Goal: Task Accomplishment & Management: Use online tool/utility

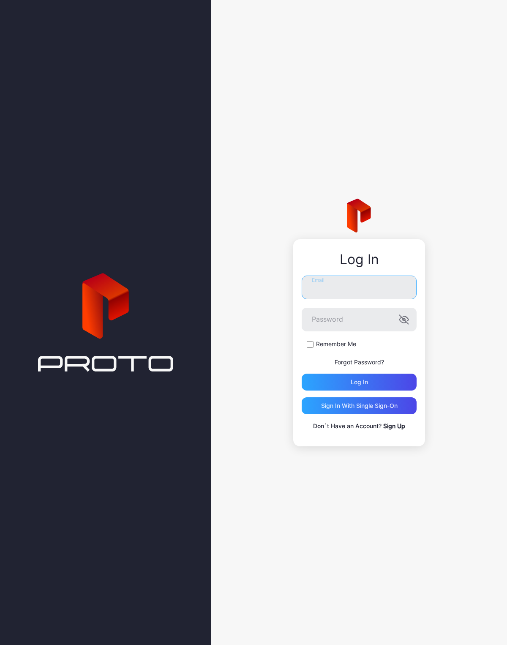
click at [386, 286] on input "Email" at bounding box center [359, 288] width 115 height 24
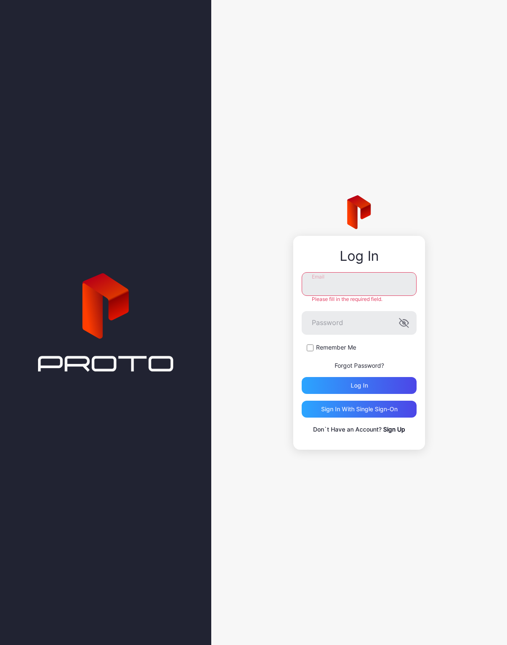
click at [366, 280] on input "Email" at bounding box center [359, 284] width 115 height 24
click at [370, 295] on input "Email" at bounding box center [359, 284] width 115 height 24
paste input "**********"
type input "**********"
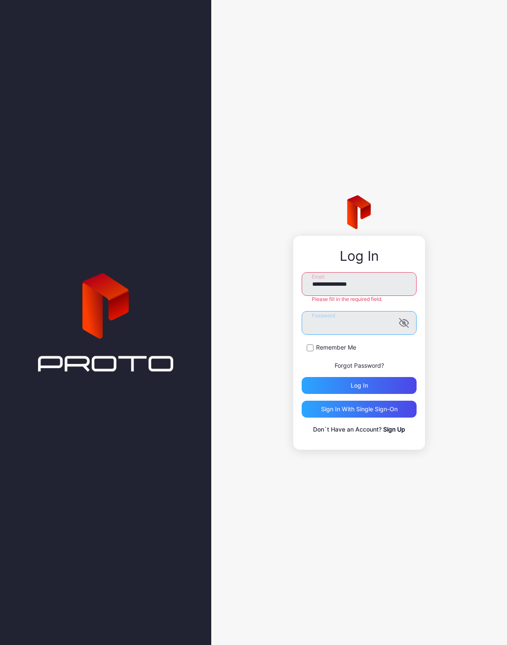
click at [342, 332] on form "**********" at bounding box center [359, 333] width 115 height 122
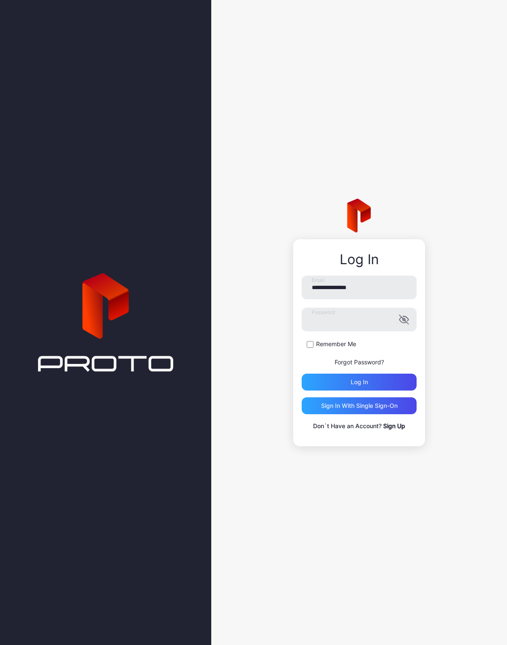
click at [391, 386] on div "Log in" at bounding box center [359, 382] width 115 height 17
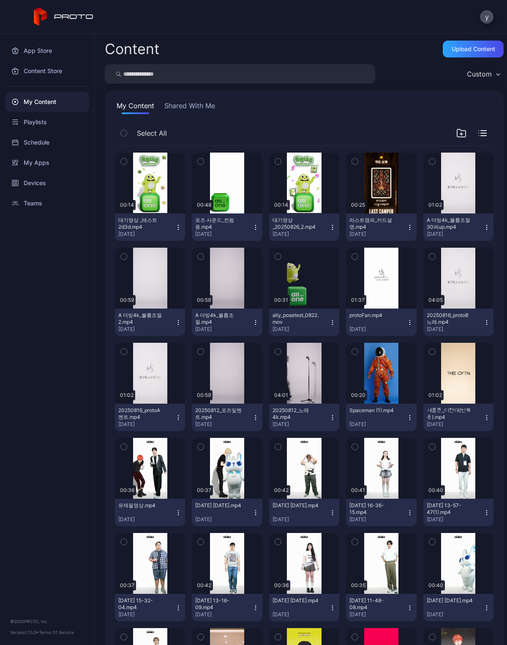
click at [312, 66] on input "search" at bounding box center [240, 73] width 271 height 19
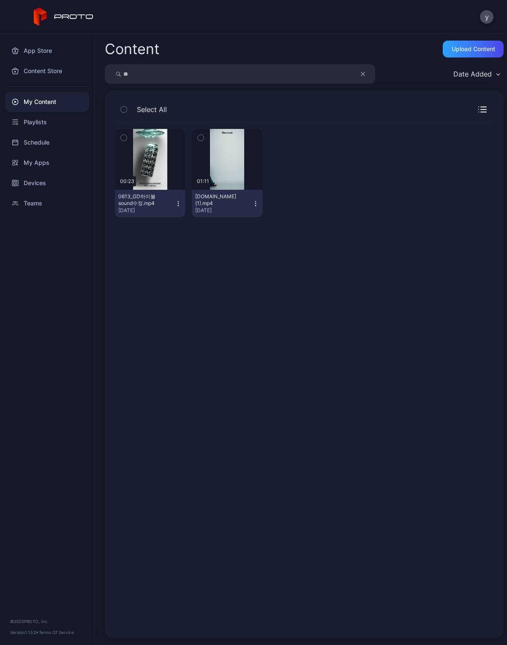
click at [259, 205] on icon "button" at bounding box center [255, 203] width 7 height 7
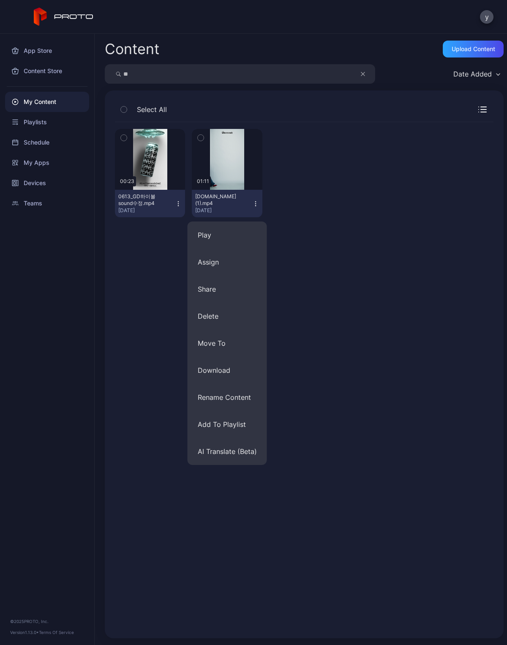
click at [345, 242] on div "Preview 00:23 0613_GD하이볼 sound수정.mp4 Jun 13, 2025 Preview 01:11 GD.vip(1).mp4 M…" at bounding box center [304, 374] width 392 height 519
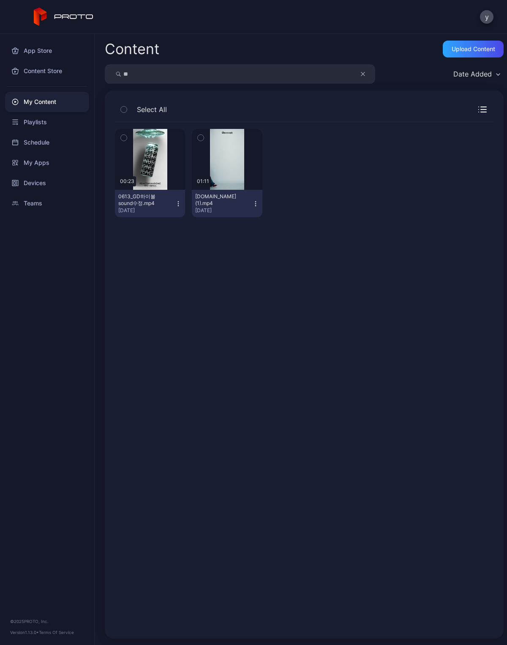
click at [196, 74] on input "**" at bounding box center [240, 73] width 271 height 19
type input "*"
click at [34, 186] on div "Devices" at bounding box center [47, 183] width 84 height 20
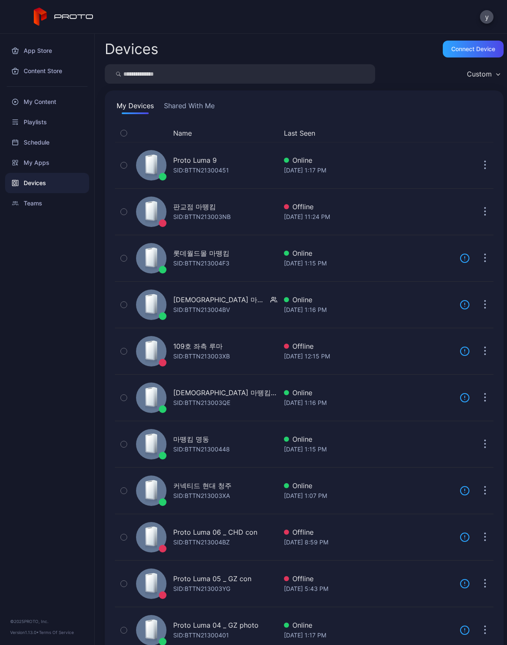
click at [38, 110] on div "My Content" at bounding box center [47, 102] width 84 height 20
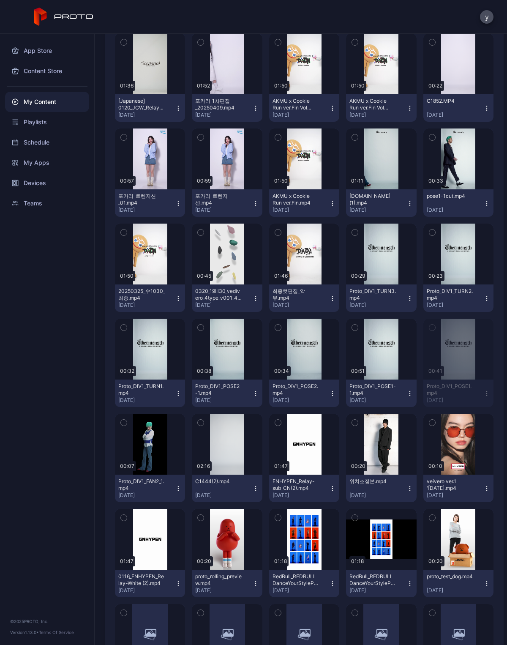
scroll to position [2955, 0]
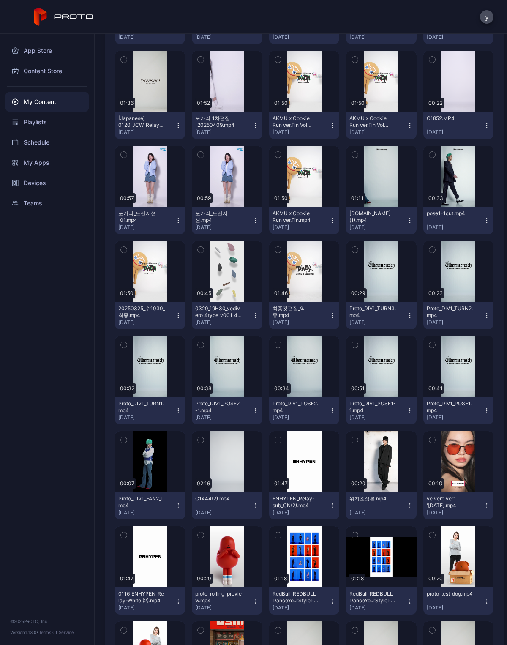
click at [484, 316] on icon "button" at bounding box center [487, 315] width 7 height 7
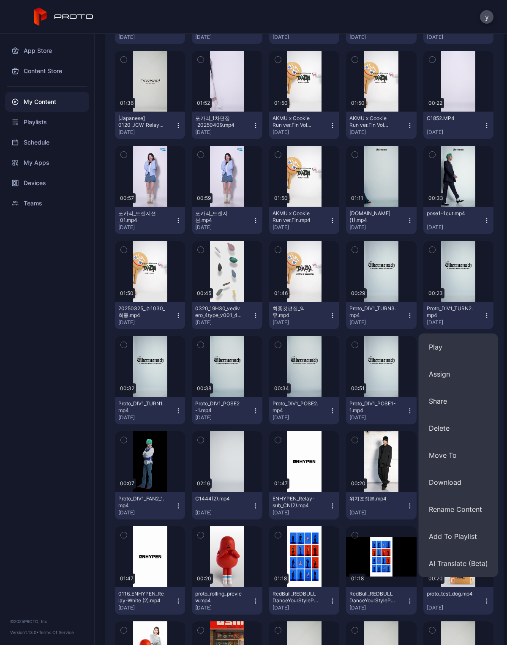
click at [466, 377] on button "Assign" at bounding box center [458, 374] width 79 height 27
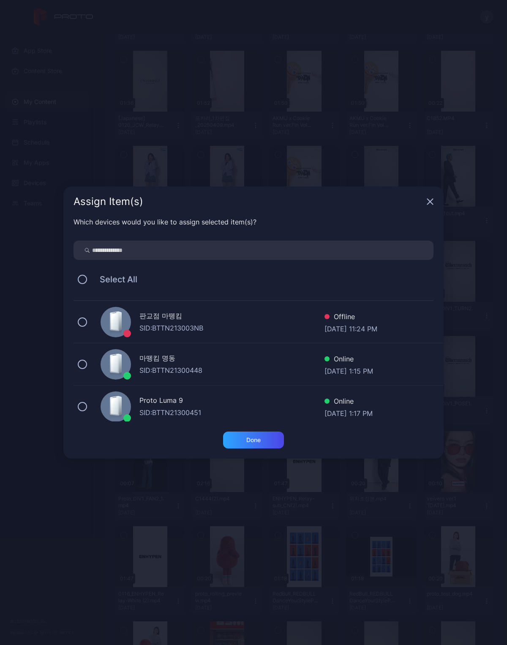
click at [428, 205] on icon "button" at bounding box center [430, 201] width 5 height 5
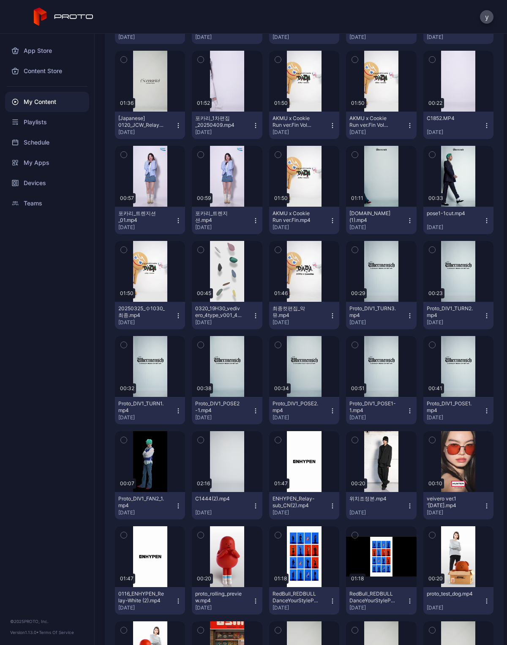
click at [487, 309] on button "Proto_DIV1_TURN2.mp4 Mar 9, 2025" at bounding box center [459, 315] width 70 height 27
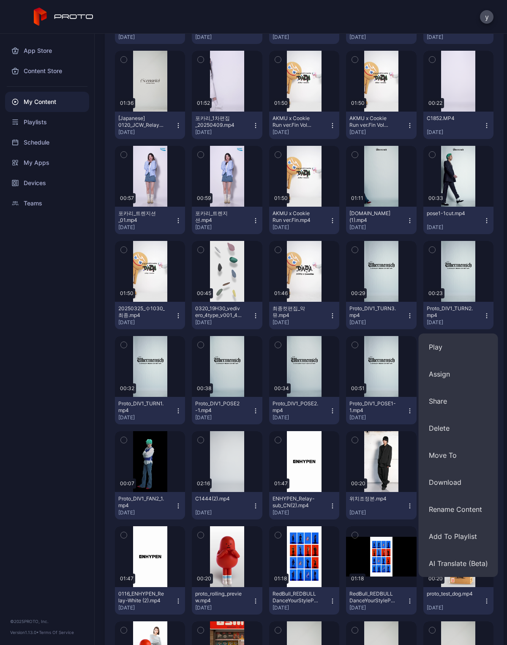
click at [31, 128] on div "Playlists" at bounding box center [47, 122] width 84 height 20
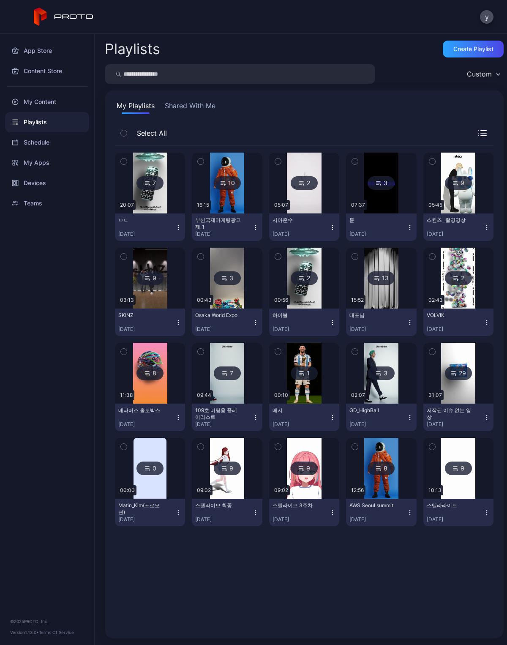
click at [148, 188] on div "7" at bounding box center [150, 183] width 27 height 14
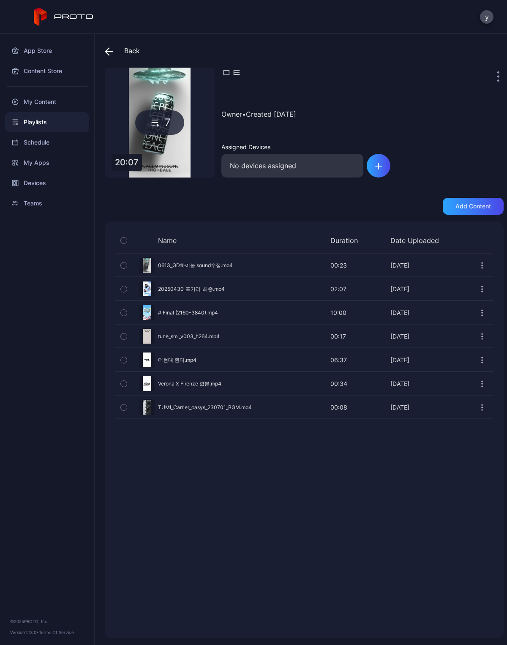
click at [480, 205] on div "Add content" at bounding box center [474, 206] width 36 height 7
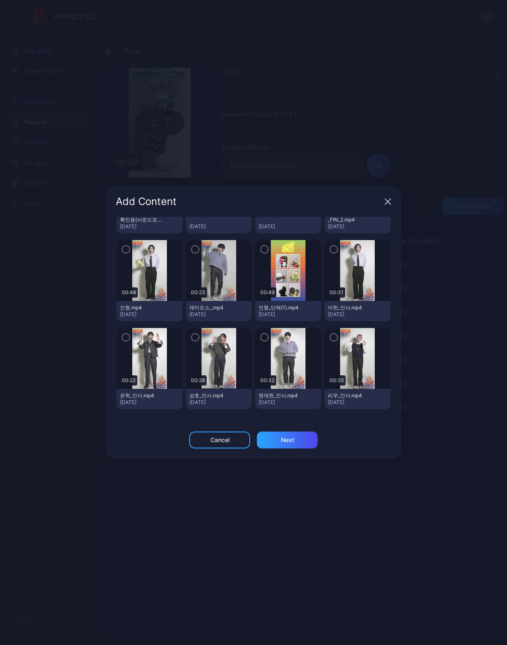
scroll to position [7328, 0]
click at [128, 246] on icon "button" at bounding box center [126, 250] width 7 height 9
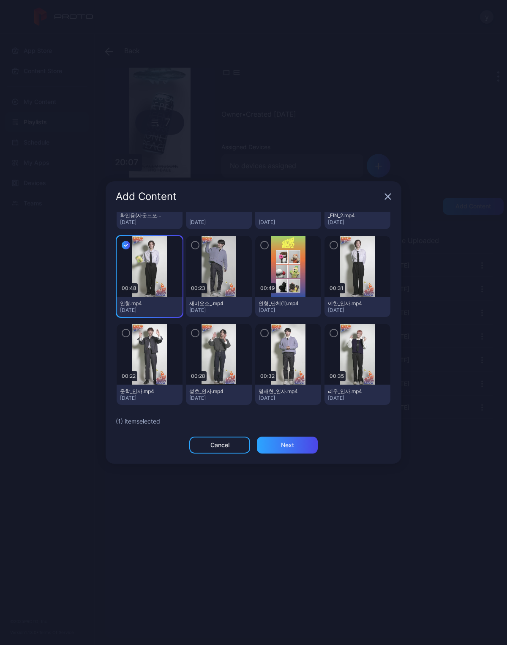
click at [303, 446] on div "Next" at bounding box center [287, 445] width 61 height 17
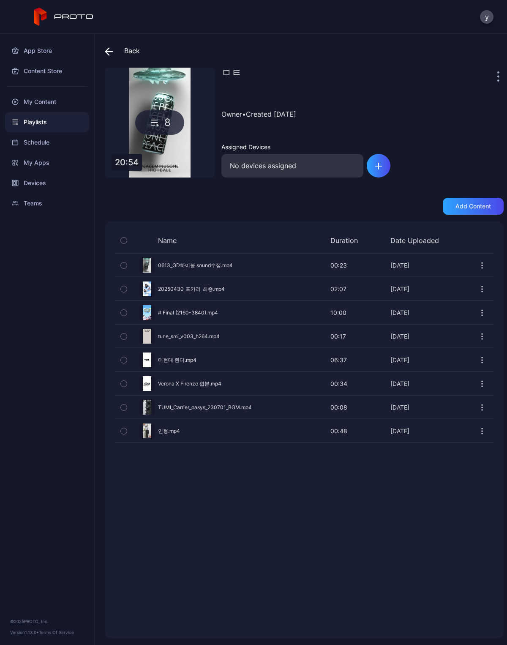
click at [490, 204] on div "Add content" at bounding box center [474, 206] width 36 height 7
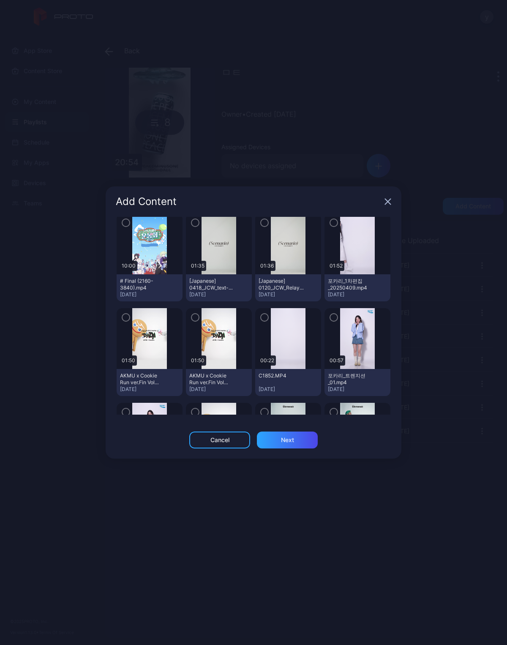
scroll to position [3470, 0]
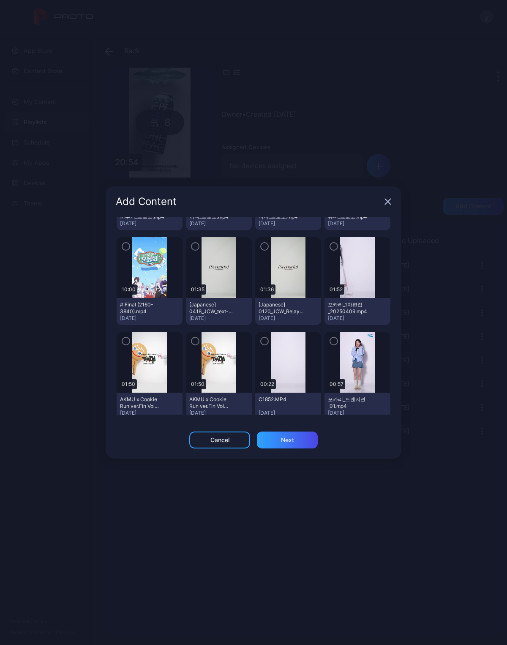
click at [193, 242] on icon "button" at bounding box center [195, 246] width 7 height 9
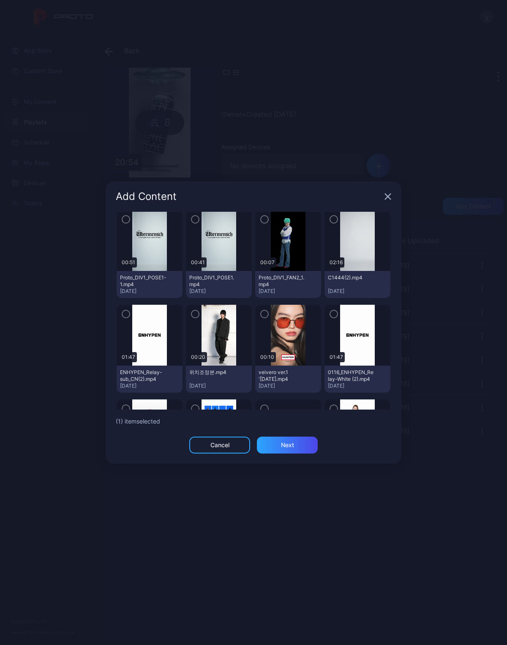
scroll to position [3955, 0]
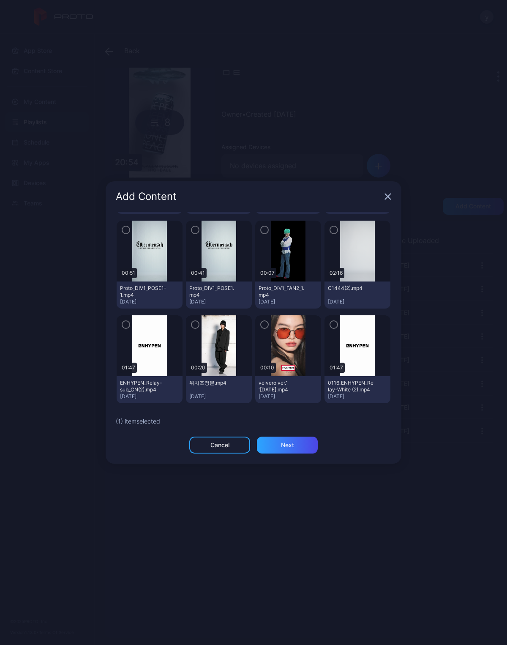
click at [129, 320] on icon "button" at bounding box center [126, 324] width 7 height 9
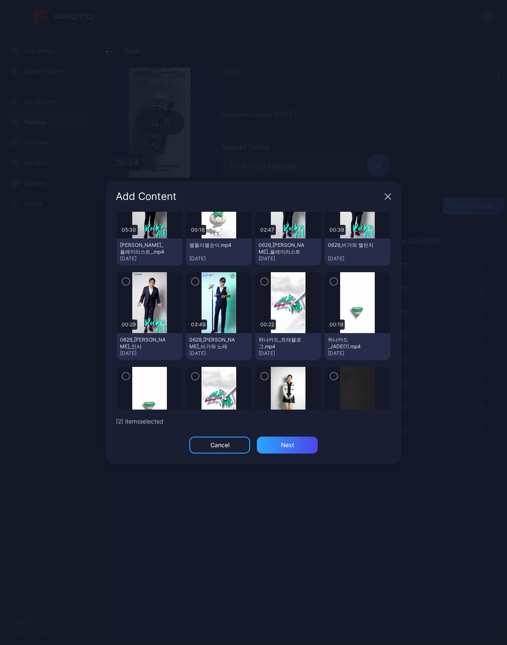
click at [308, 443] on div "Next" at bounding box center [287, 445] width 61 height 17
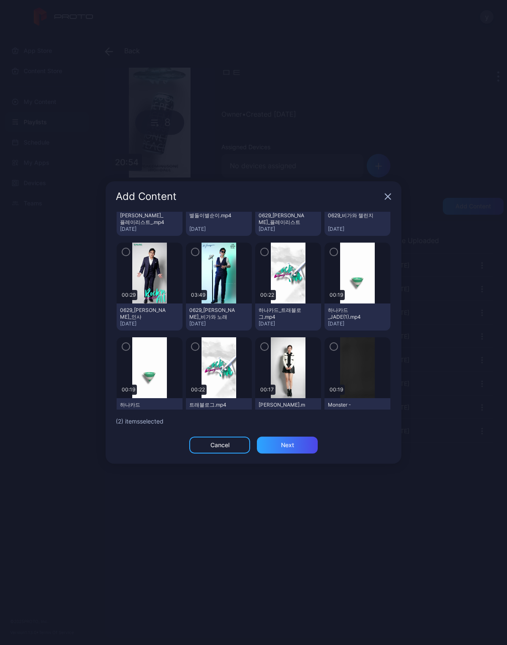
scroll to position [6853, 0]
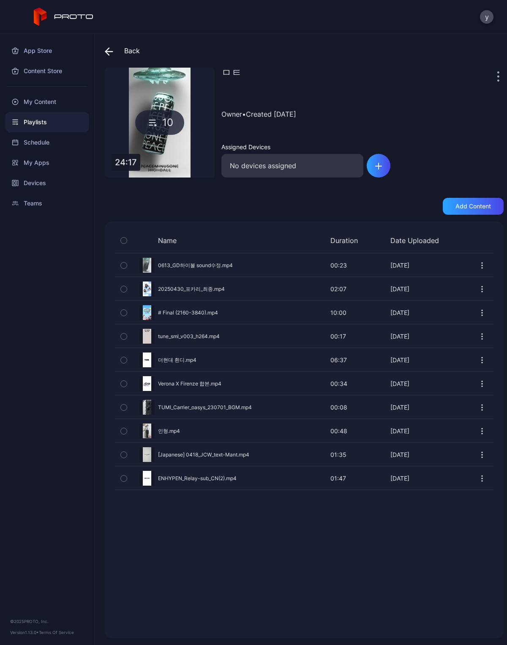
click at [480, 207] on div "Add content" at bounding box center [474, 206] width 36 height 7
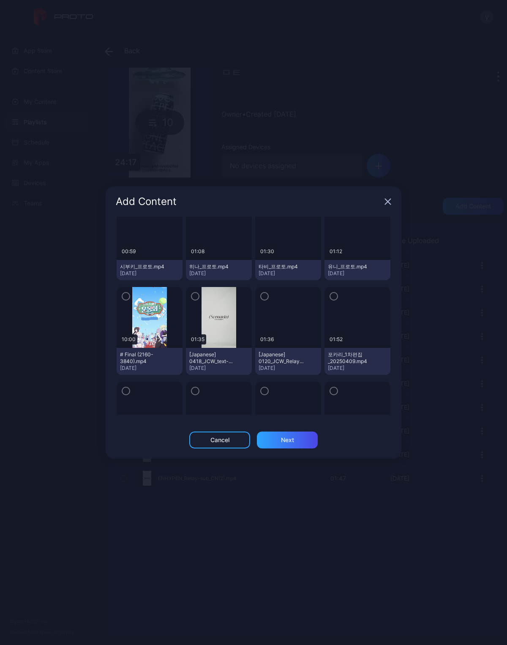
scroll to position [3431, 0]
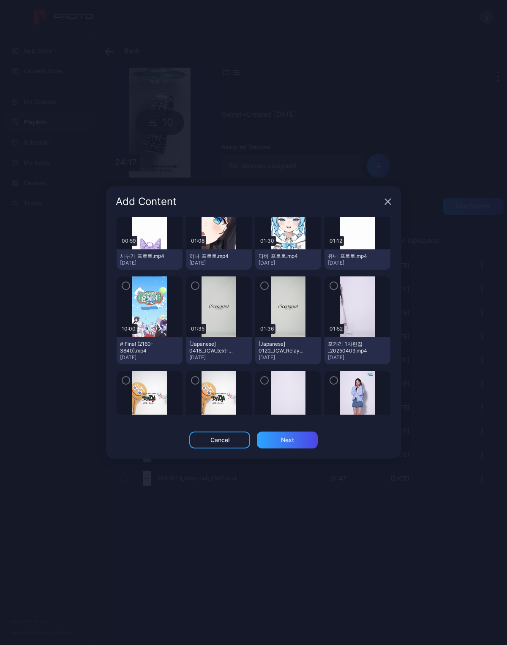
click at [197, 281] on icon "button" at bounding box center [195, 285] width 7 height 9
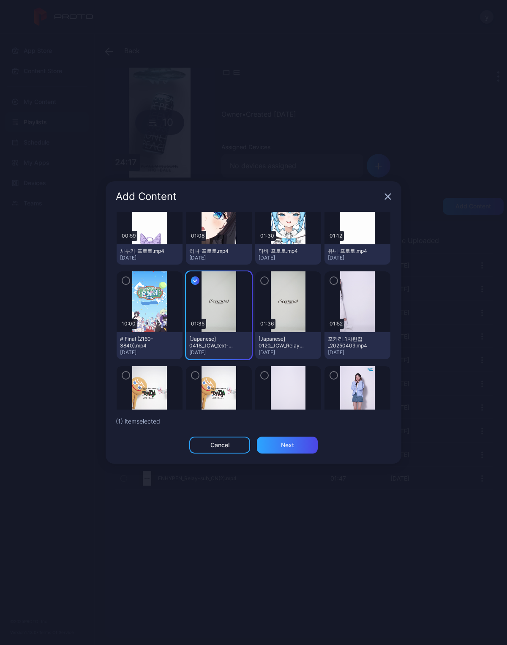
click at [295, 440] on div "Next" at bounding box center [287, 445] width 61 height 17
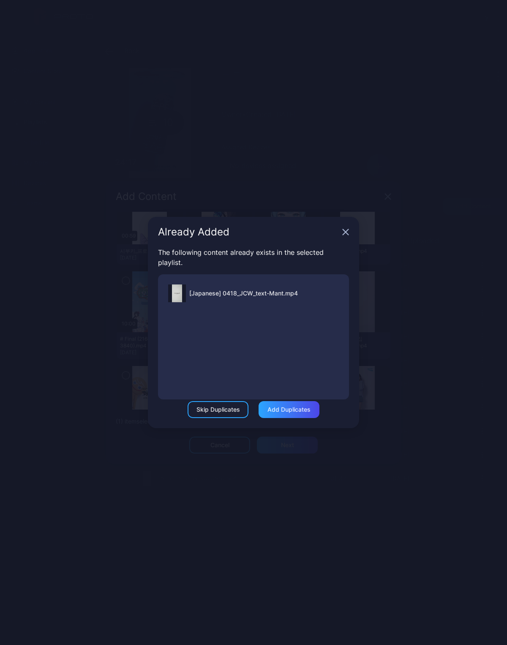
click at [343, 232] on icon "button" at bounding box center [345, 232] width 7 height 7
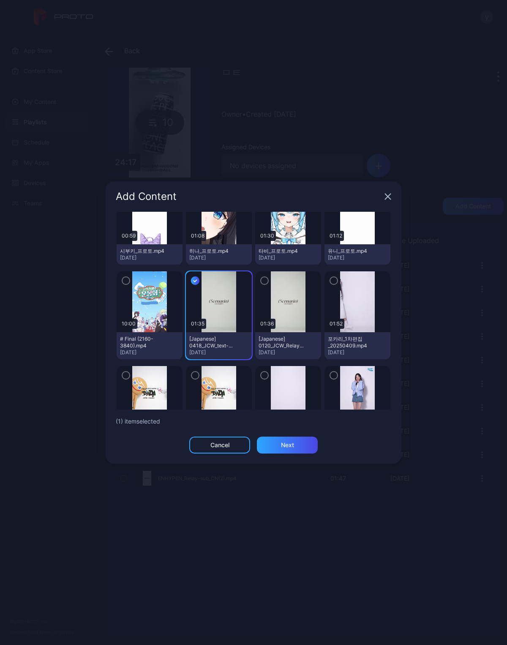
click at [383, 194] on div "Add Content" at bounding box center [254, 196] width 296 height 30
click at [389, 200] on icon "button" at bounding box center [388, 196] width 7 height 7
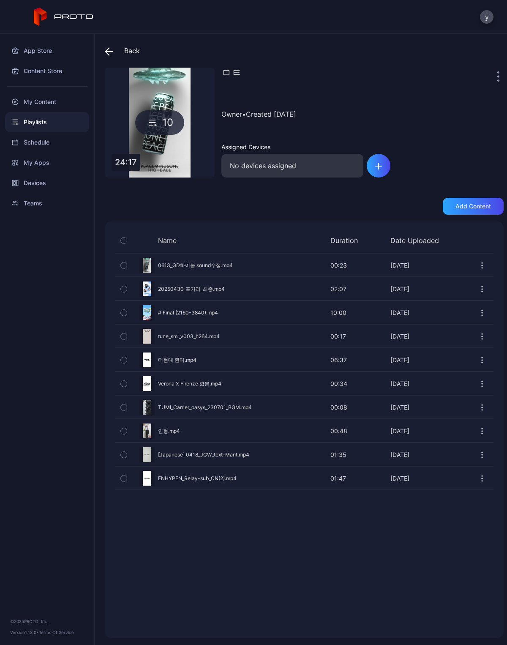
click at [480, 205] on div "Add content" at bounding box center [474, 206] width 36 height 7
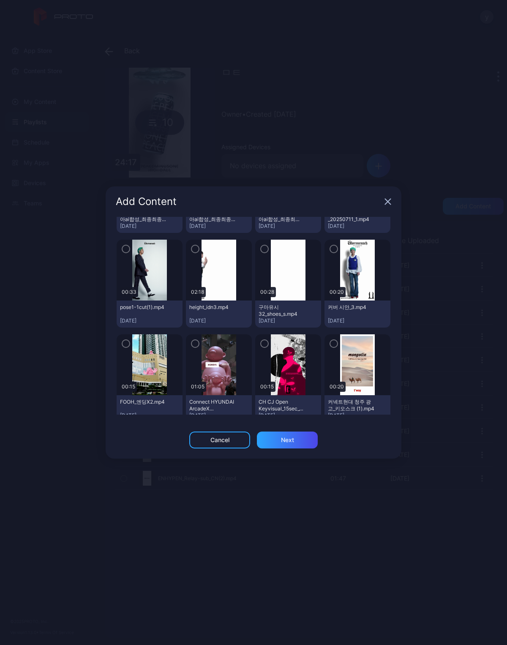
scroll to position [2514, 0]
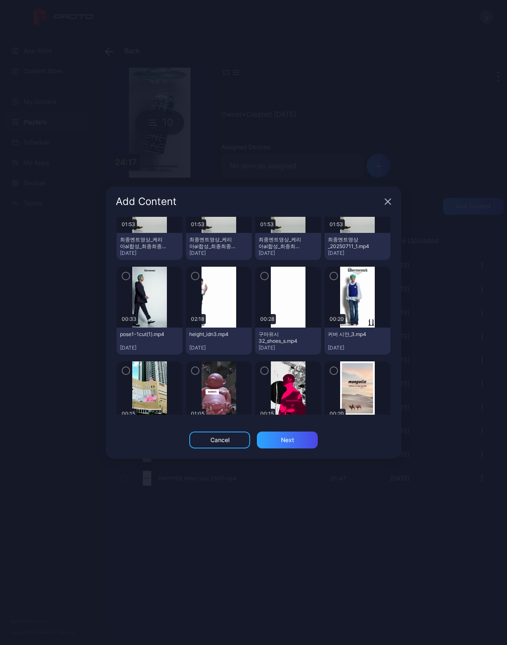
click at [136, 282] on img at bounding box center [149, 297] width 34 height 61
click at [127, 278] on icon "button" at bounding box center [126, 275] width 7 height 9
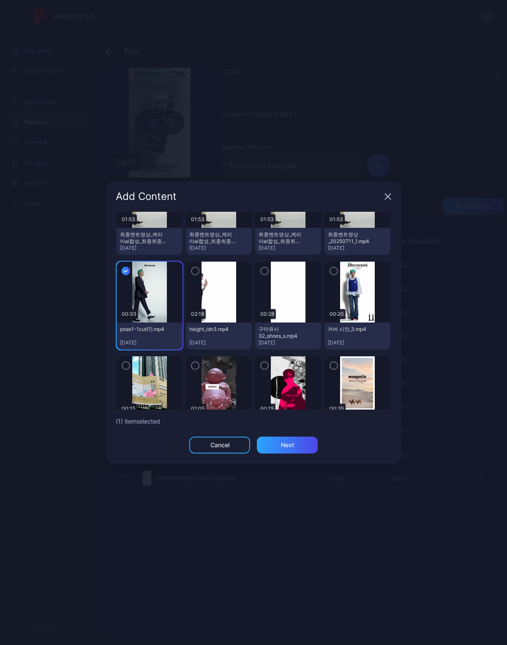
click at [293, 442] on div "Next" at bounding box center [287, 445] width 13 height 7
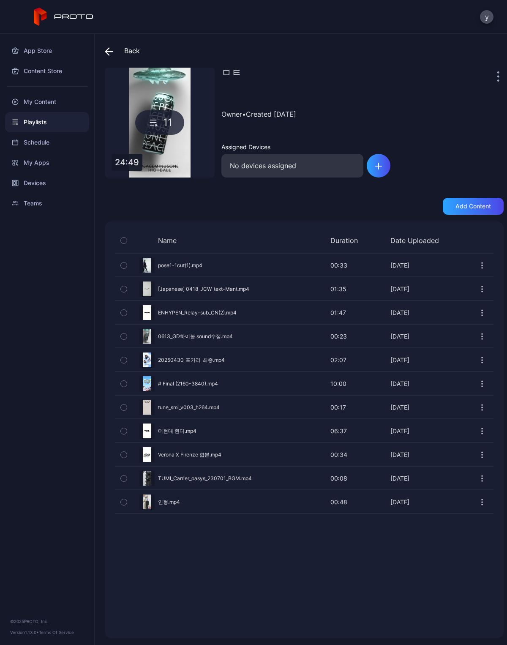
click at [180, 262] on div "Preview" at bounding box center [304, 265] width 379 height 22
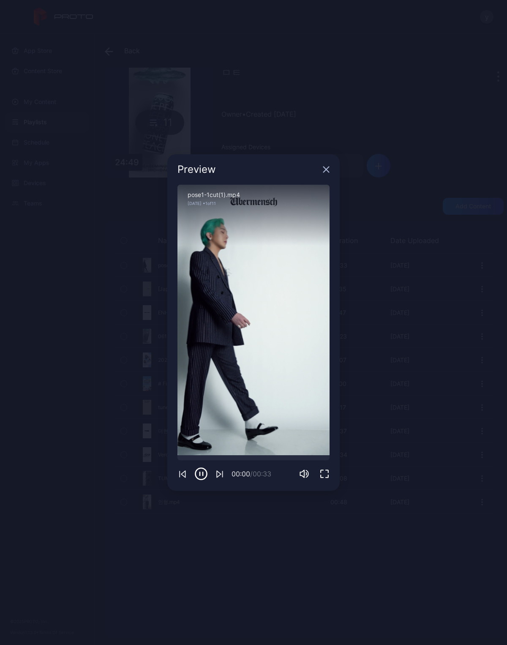
click at [199, 470] on icon "button" at bounding box center [201, 474] width 14 height 14
click at [205, 474] on icon "button" at bounding box center [201, 474] width 14 height 14
click at [326, 471] on icon "button" at bounding box center [325, 474] width 10 height 10
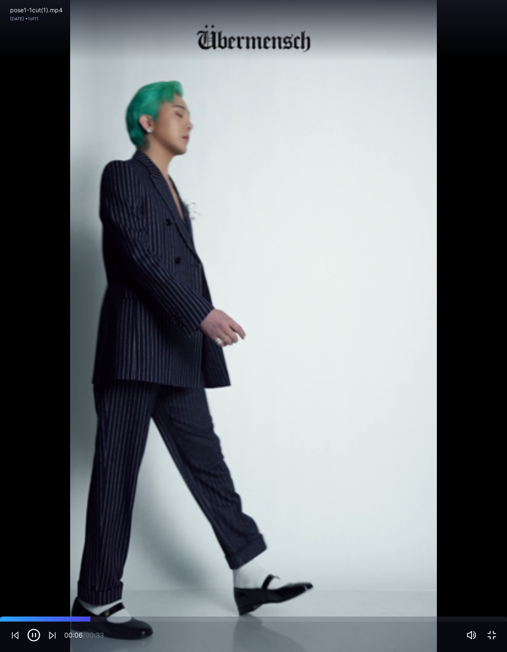
click at [457, 471] on div "Sorry, your browser doesn‘t support embedded videos" at bounding box center [253, 326] width 507 height 652
click at [443, 453] on div "Sorry, your browser doesn‘t support embedded videos" at bounding box center [253, 326] width 507 height 652
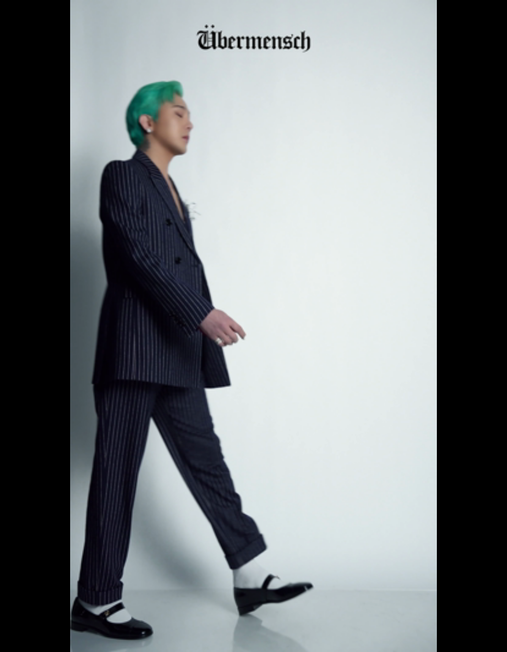
click at [443, 301] on div "Sorry, your browser doesn‘t support embedded videos" at bounding box center [253, 326] width 507 height 652
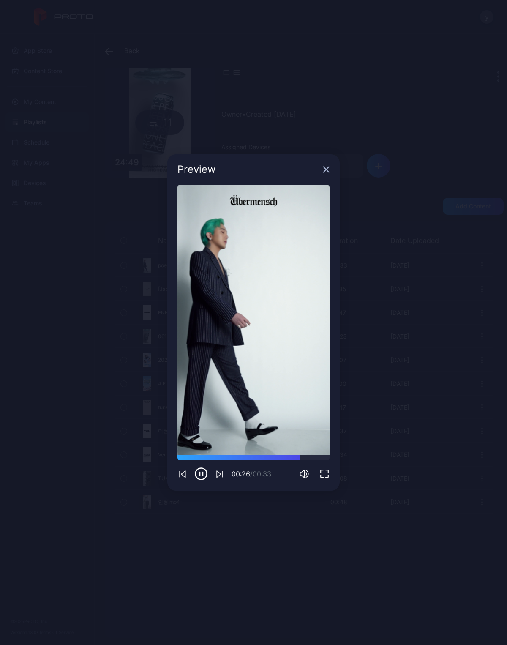
click at [326, 165] on div "Preview" at bounding box center [253, 169] width 172 height 30
click at [333, 167] on div "Preview" at bounding box center [253, 169] width 172 height 30
click at [203, 474] on icon "button" at bounding box center [203, 473] width 0 height 3
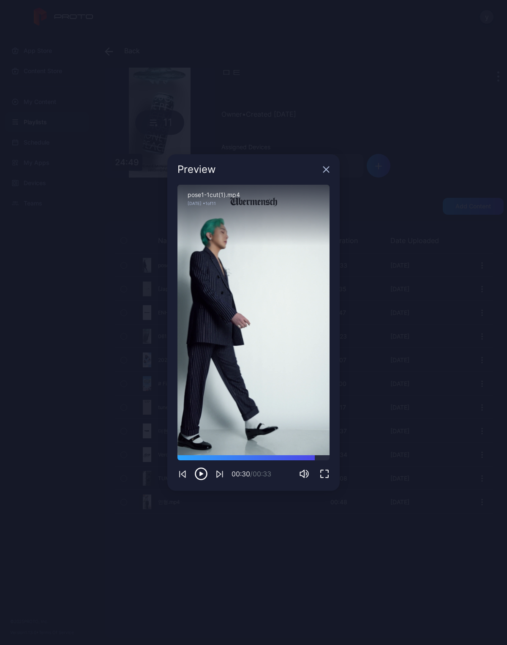
click at [328, 170] on icon "button" at bounding box center [326, 169] width 7 height 7
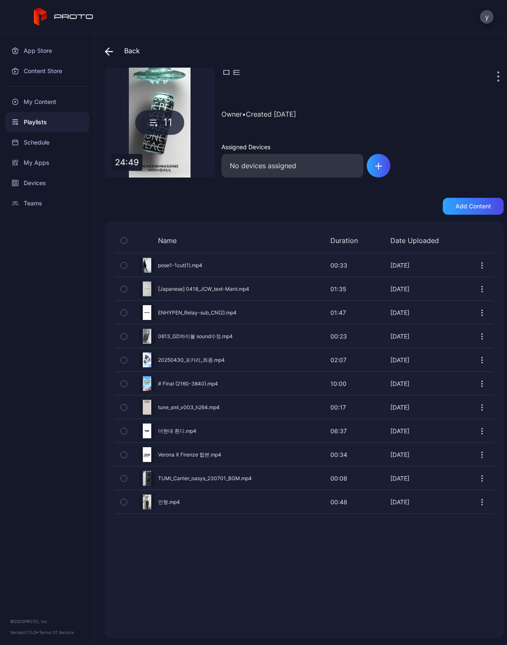
click at [38, 87] on div at bounding box center [47, 86] width 94 height 11
click at [51, 101] on div "My Content" at bounding box center [47, 102] width 84 height 20
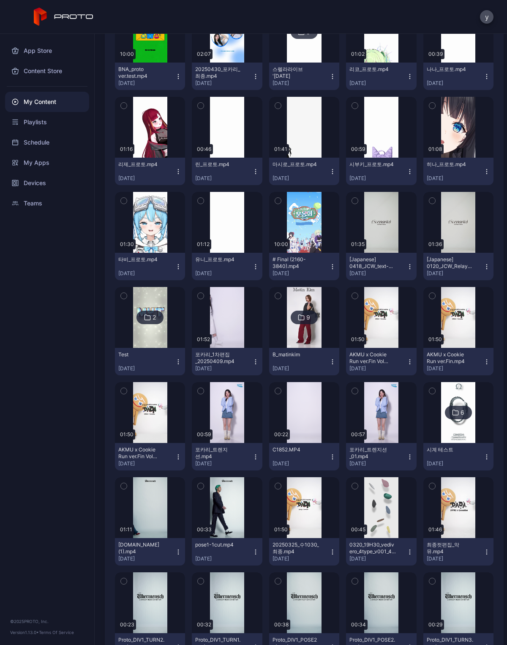
scroll to position [2360, 0]
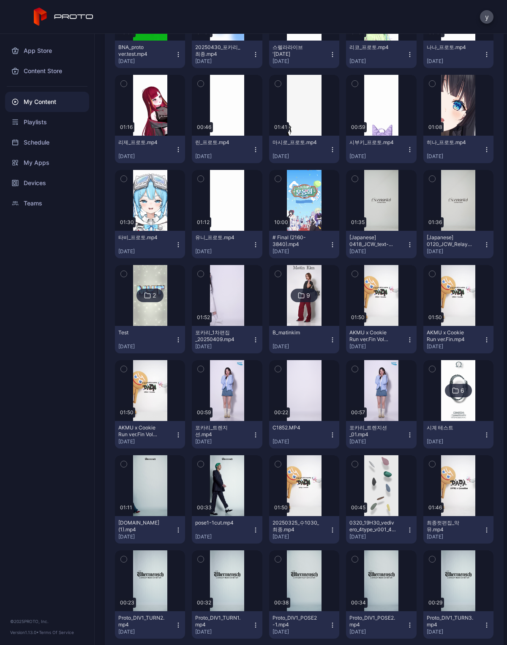
click at [238, 495] on div "Preview" at bounding box center [227, 485] width 70 height 61
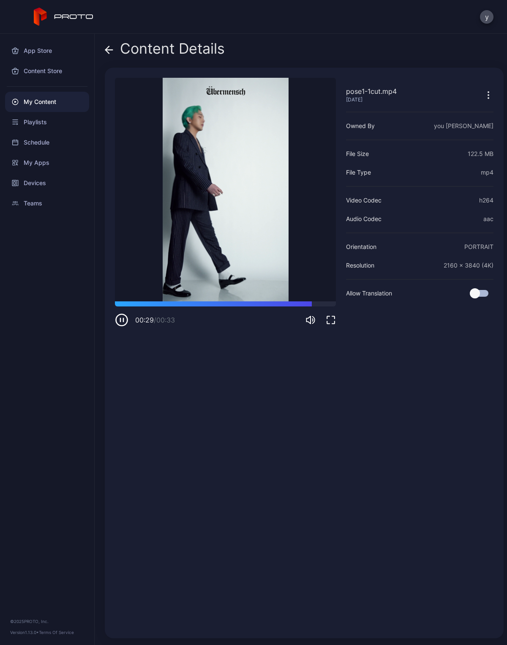
click at [27, 123] on div "Playlists" at bounding box center [47, 122] width 84 height 20
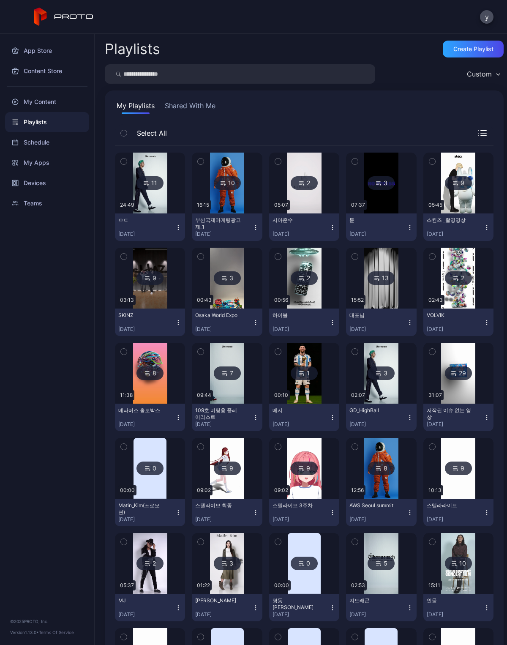
click at [145, 177] on div "11" at bounding box center [150, 183] width 27 height 14
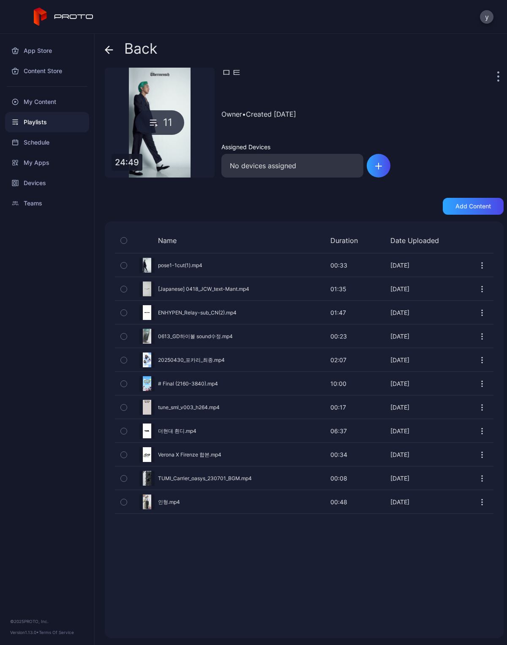
click at [168, 251] on div "Name Duration Date Uploaded" at bounding box center [304, 243] width 379 height 22
click at [180, 266] on div "Preview" at bounding box center [304, 265] width 379 height 22
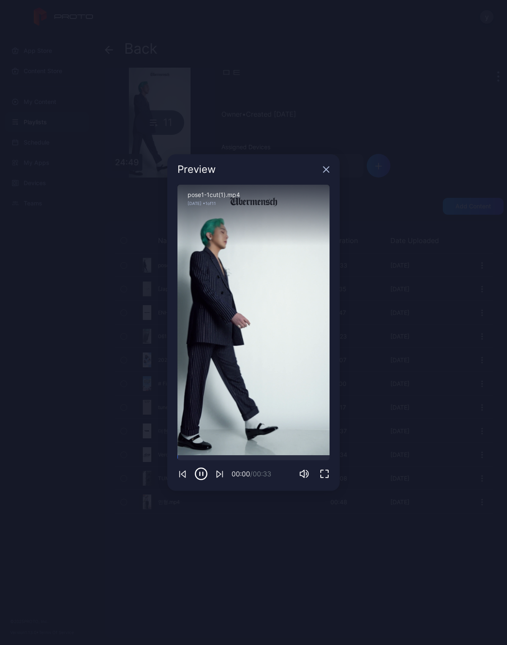
click at [328, 469] on icon "button" at bounding box center [325, 474] width 10 height 10
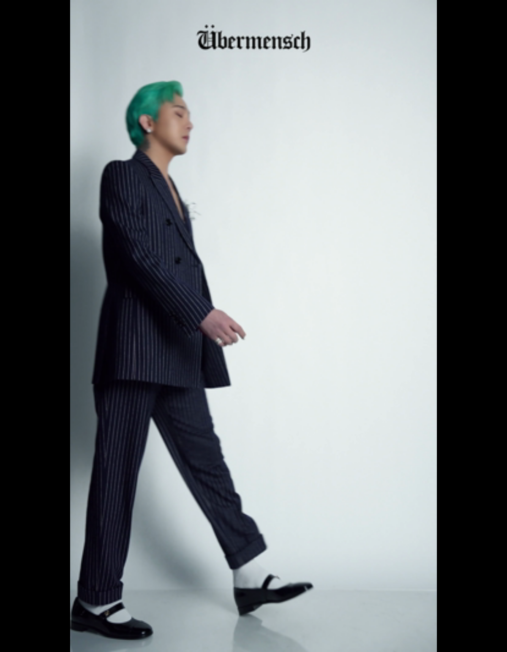
click at [425, 595] on div "Sorry, your browser doesn‘t support embedded videos" at bounding box center [253, 326] width 507 height 652
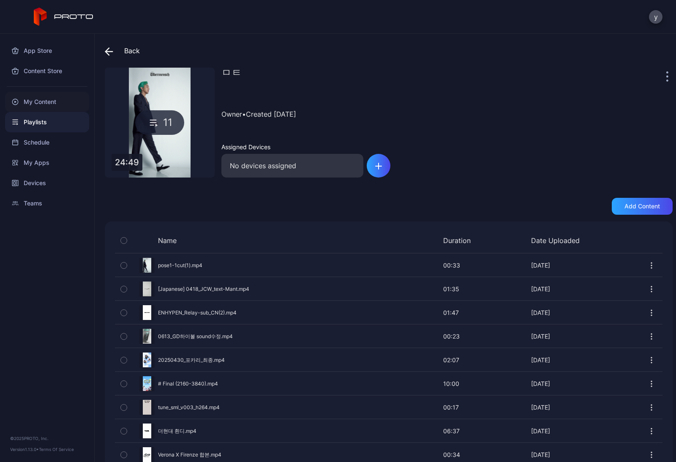
click at [32, 97] on div "My Content" at bounding box center [47, 102] width 84 height 20
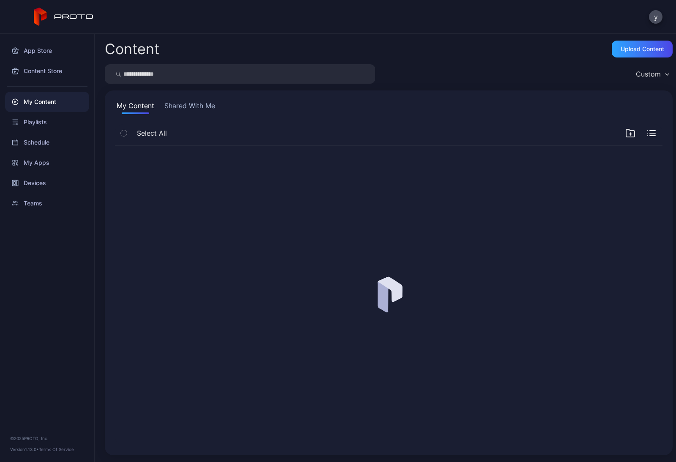
click at [288, 78] on input "search" at bounding box center [240, 73] width 271 height 19
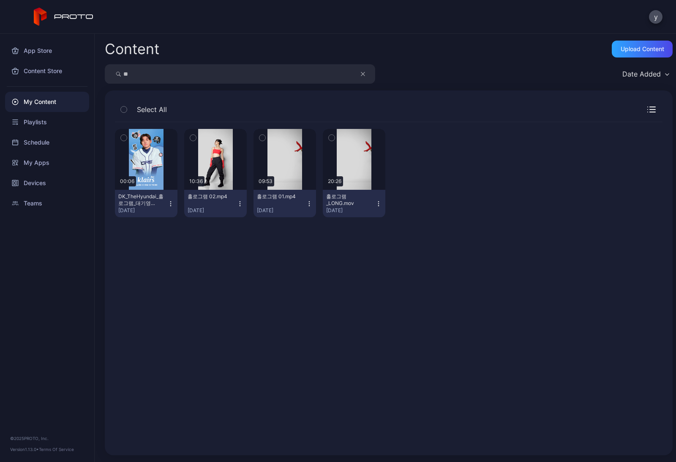
type input "*"
click at [31, 120] on div "Playlists" at bounding box center [47, 122] width 84 height 20
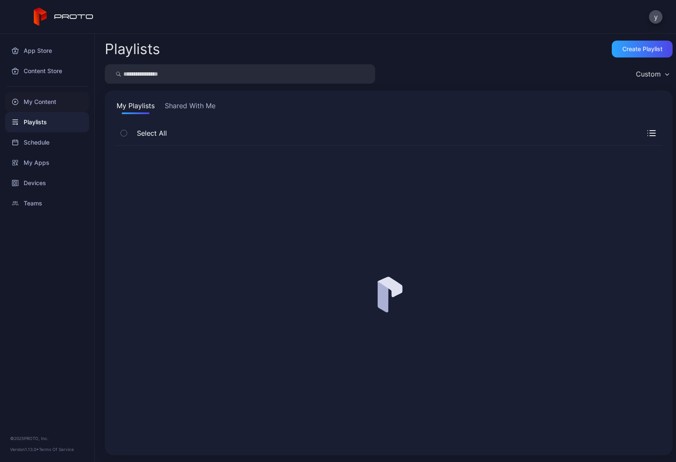
click at [37, 111] on div "My Content" at bounding box center [47, 102] width 84 height 20
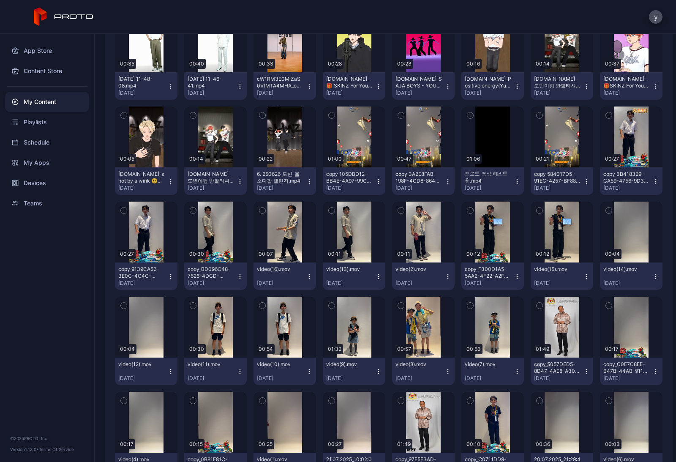
scroll to position [822, 0]
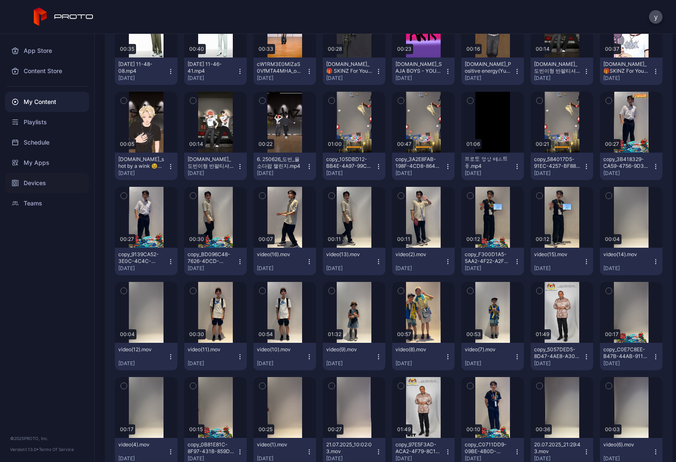
click at [31, 182] on div "Devices" at bounding box center [47, 183] width 84 height 20
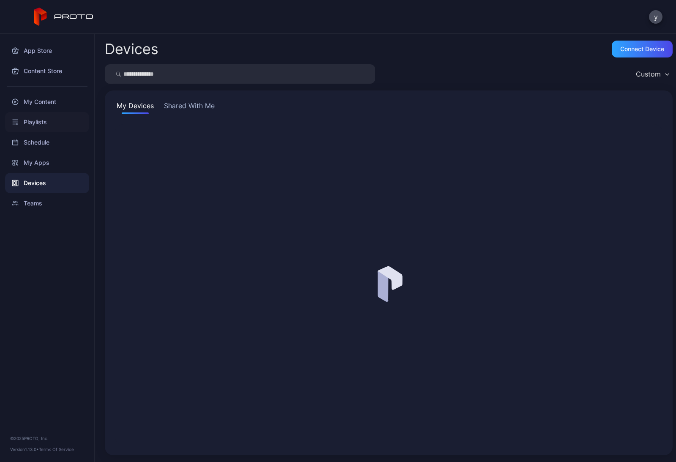
click at [26, 116] on div "Playlists" at bounding box center [47, 122] width 84 height 20
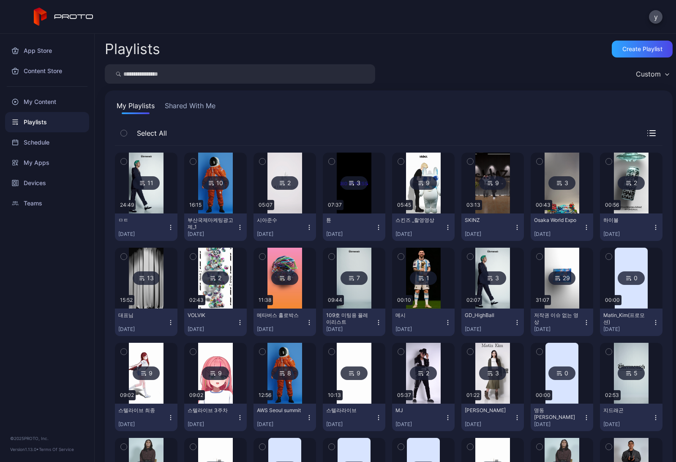
click at [145, 198] on img at bounding box center [146, 183] width 34 height 61
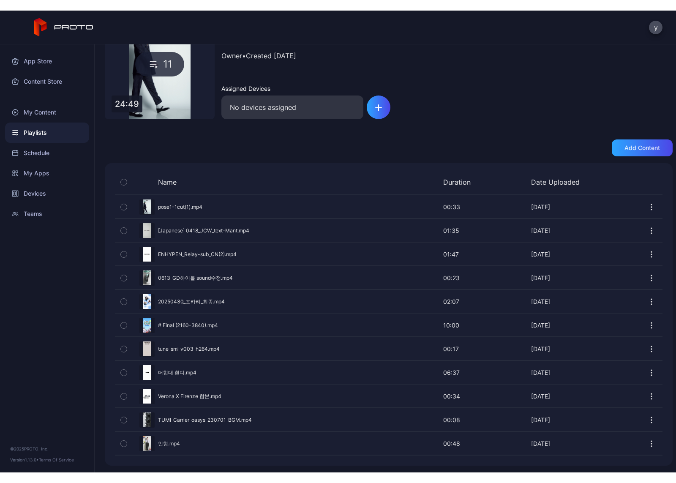
scroll to position [69, 0]
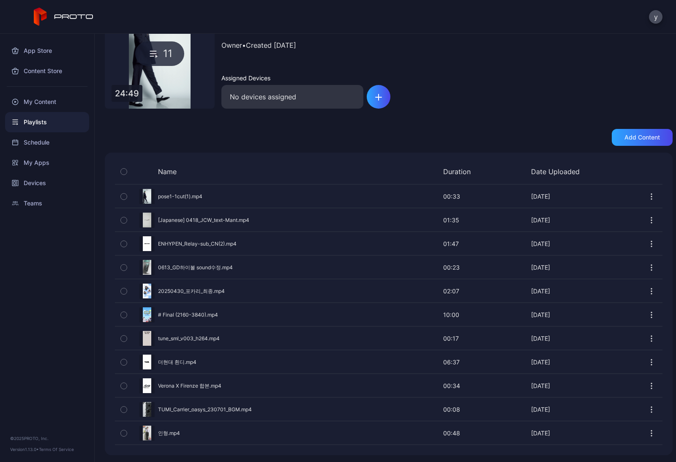
click at [172, 312] on div "Preview" at bounding box center [389, 314] width 548 height 22
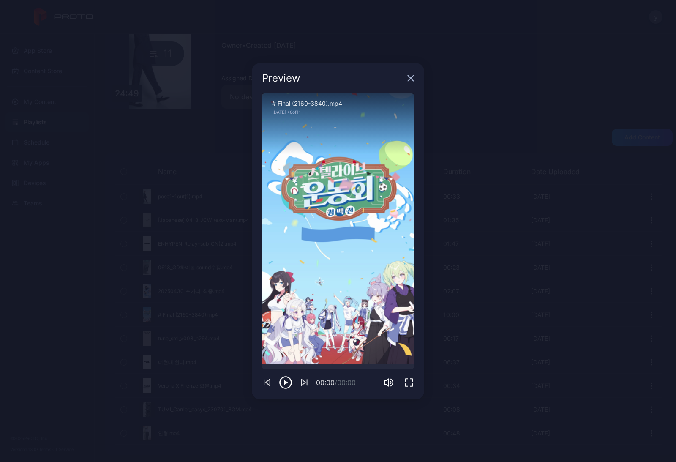
click at [409, 378] on icon "button" at bounding box center [409, 382] width 10 height 10
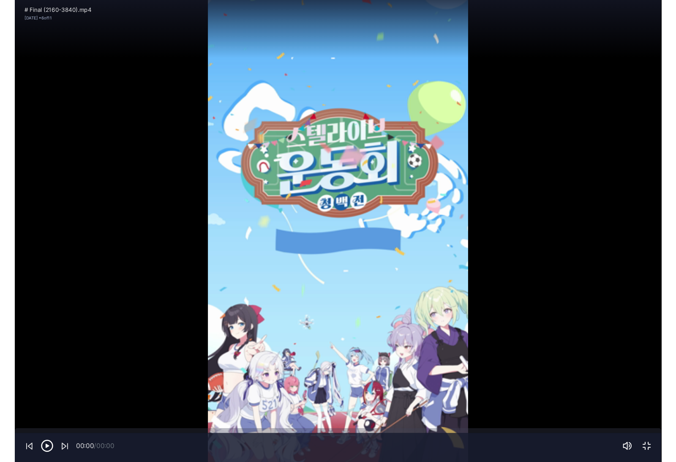
scroll to position [44, 0]
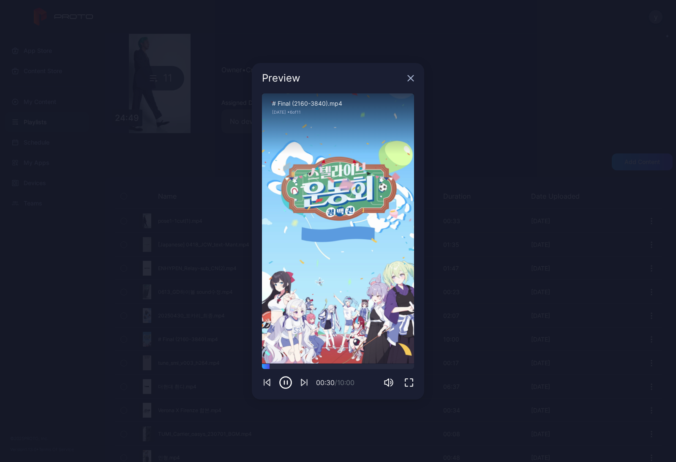
click at [413, 75] on icon "button" at bounding box center [410, 78] width 7 height 7
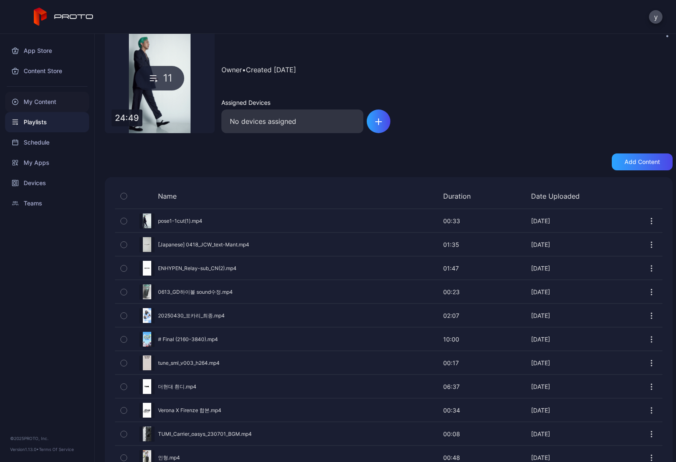
click at [33, 109] on div "My Content" at bounding box center [47, 102] width 84 height 20
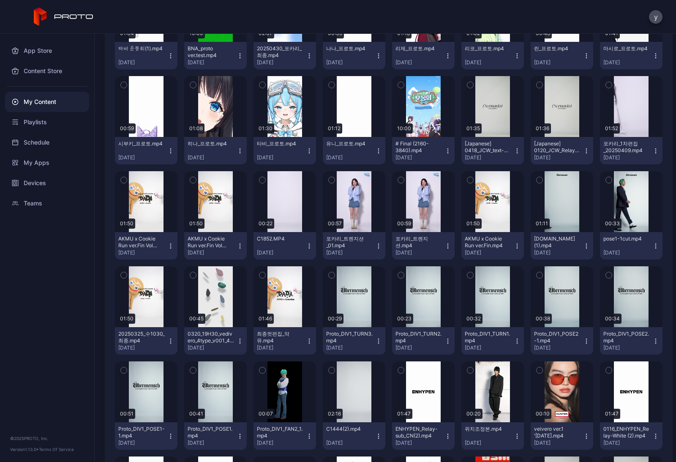
scroll to position [1789, 0]
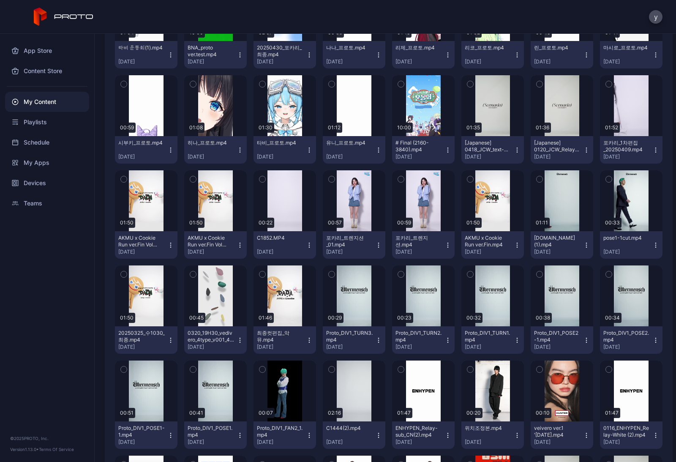
click at [208, 163] on button "히나_프로토.mp4 Apr 25, 2025" at bounding box center [215, 149] width 63 height 27
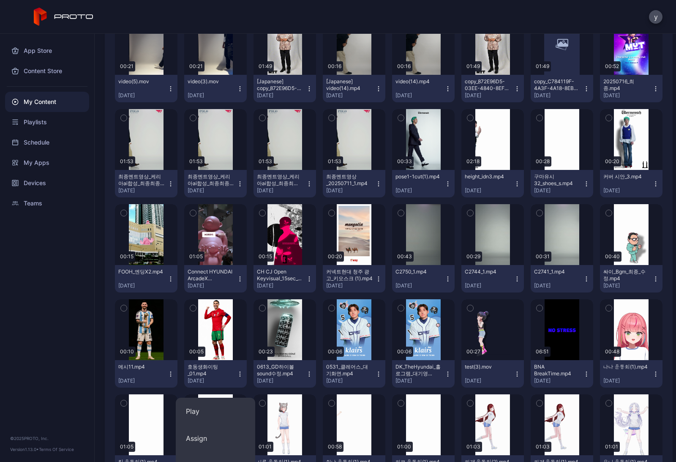
scroll to position [1277, 0]
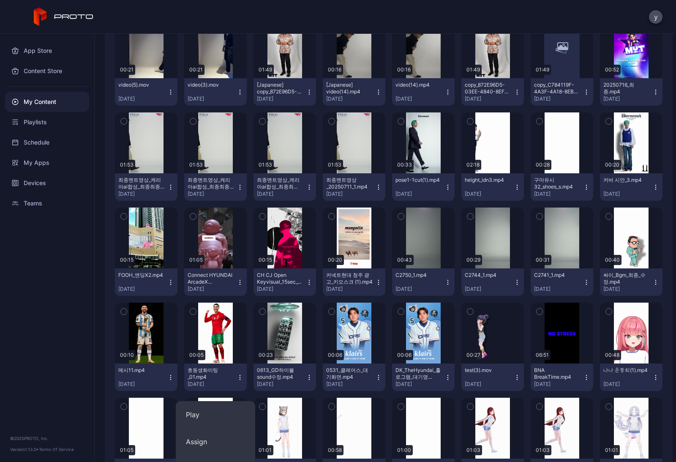
click at [105, 200] on div "My Content Shared With Me Select All 4 0716_마나마나 텀블러 Jul 16, 2025 1 skt1 Jul 15…" at bounding box center [389, 47] width 568 height 2467
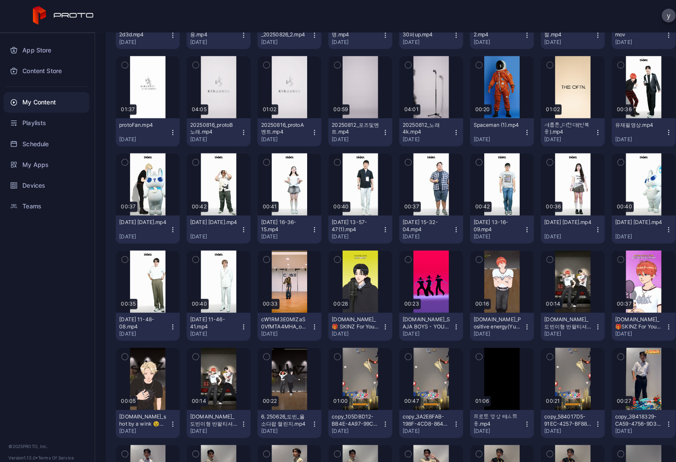
scroll to position [571, 0]
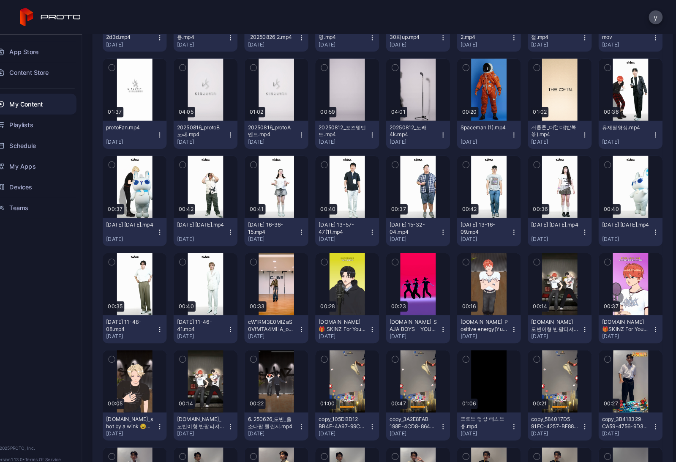
click at [23, 132] on div "Schedule" at bounding box center [47, 142] width 84 height 20
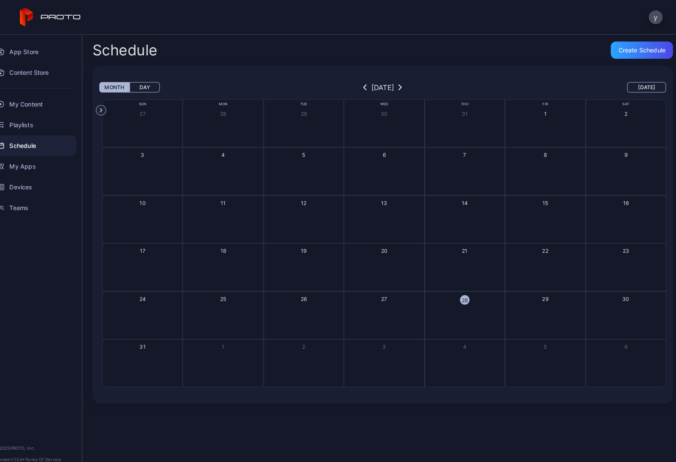
click at [23, 132] on div "Schedule" at bounding box center [47, 142] width 84 height 20
click at [17, 120] on div "Playlists" at bounding box center [47, 122] width 84 height 20
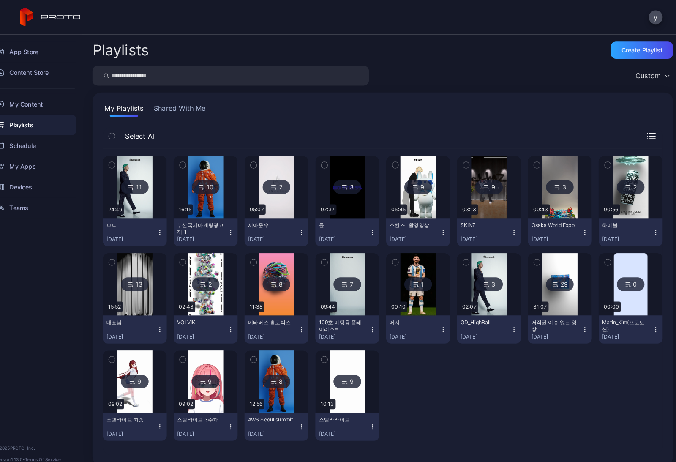
click at [132, 208] on img at bounding box center [146, 183] width 34 height 61
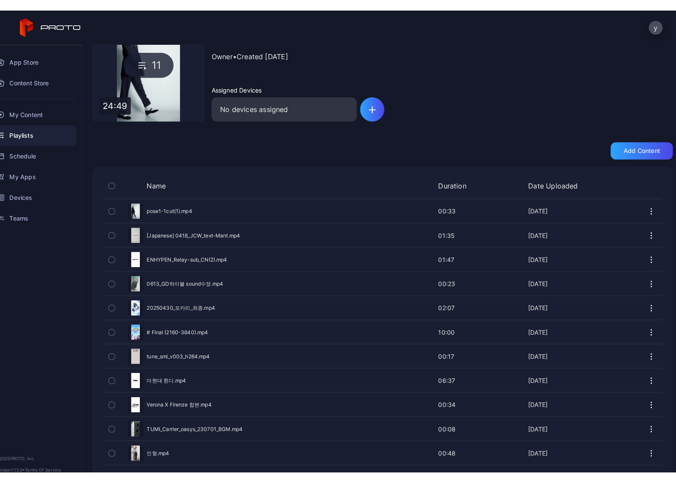
scroll to position [69, 0]
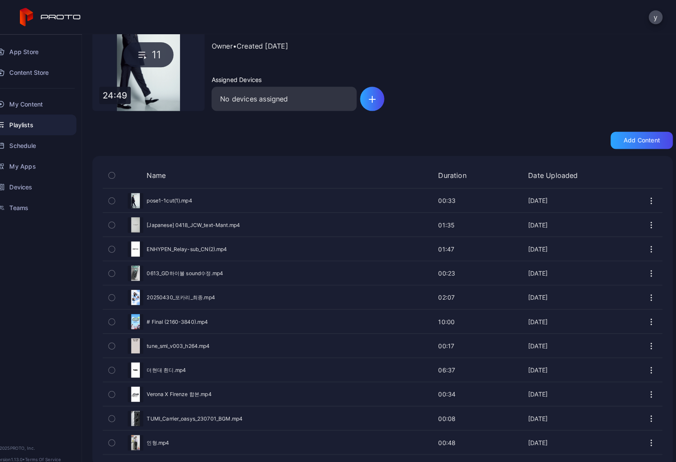
click at [159, 269] on div "Preview" at bounding box center [389, 267] width 548 height 22
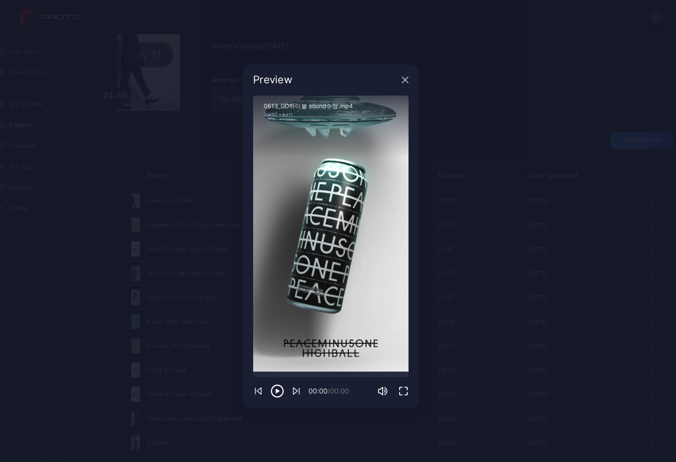
click at [404, 377] on icon "button" at bounding box center [409, 382] width 10 height 10
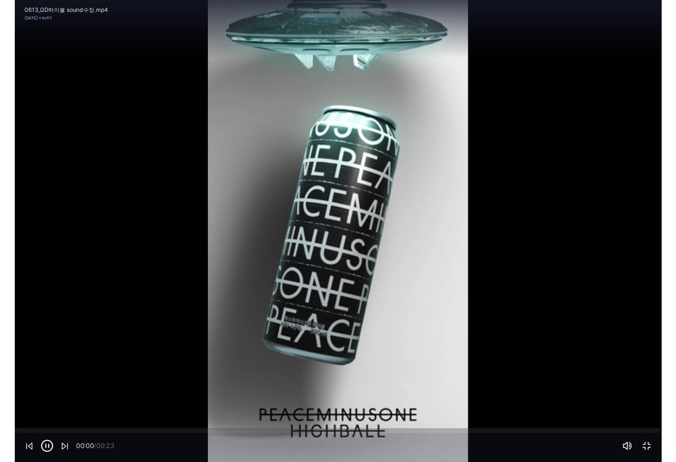
scroll to position [44, 0]
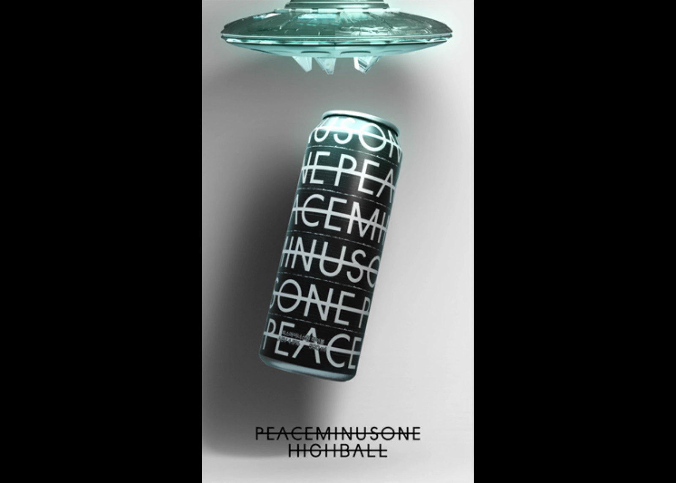
click at [279, 226] on div "Sorry, your browser doesn‘t support embedded videos" at bounding box center [338, 241] width 676 height 483
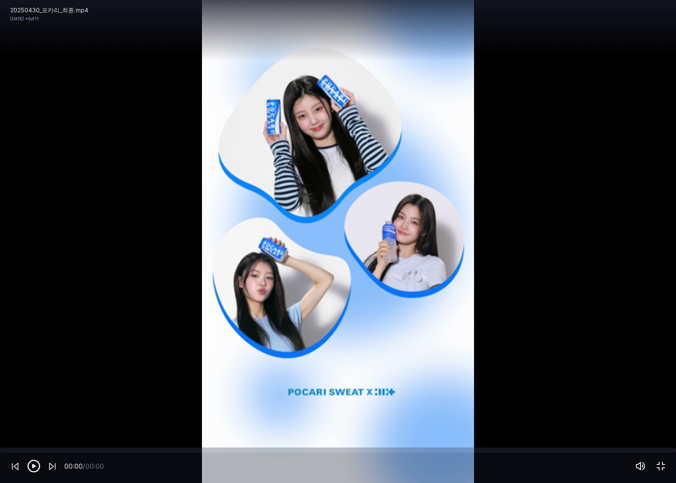
click at [81, 402] on div "Sorry, your browser doesn‘t support embedded videos" at bounding box center [338, 241] width 676 height 483
